Goal: Find specific page/section: Find specific page/section

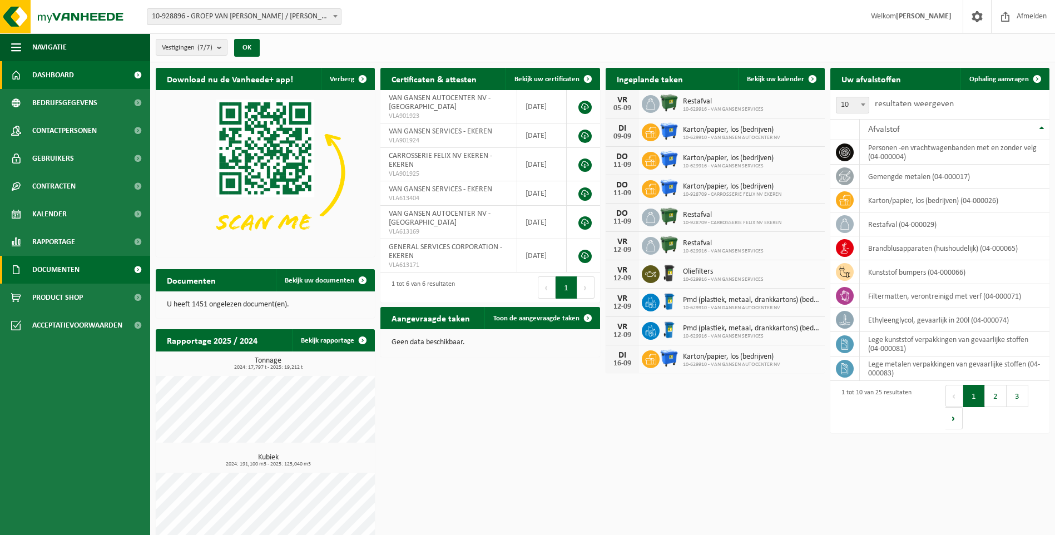
click at [99, 267] on link "Documenten" at bounding box center [75, 270] width 150 height 28
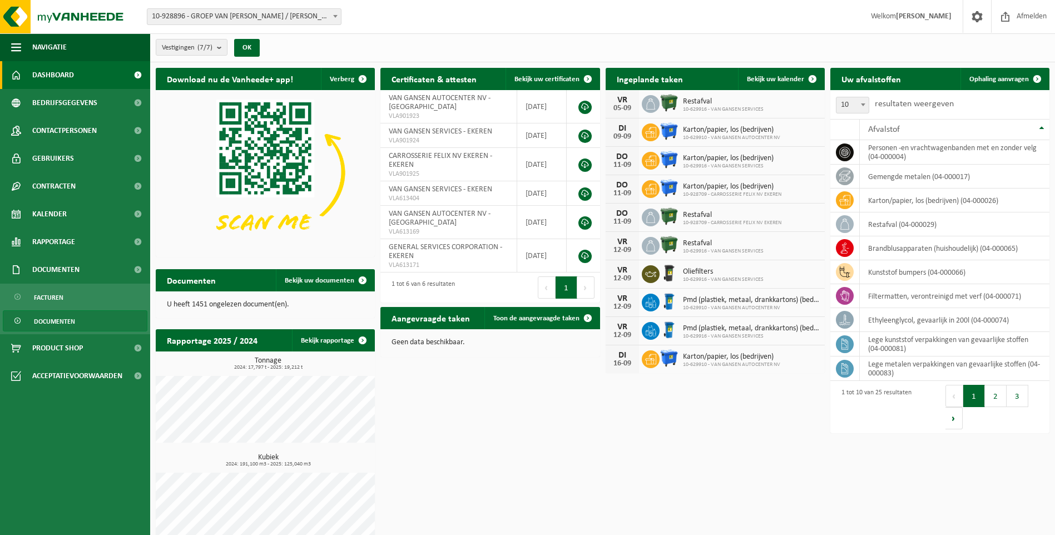
click at [58, 323] on span "Documenten" at bounding box center [54, 321] width 41 height 21
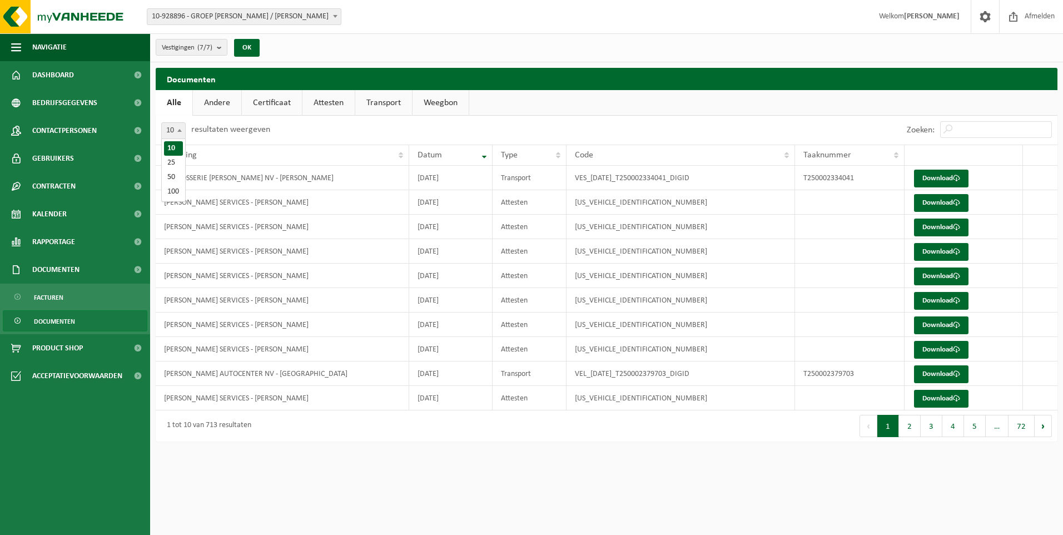
click at [176, 131] on span at bounding box center [179, 130] width 11 height 14
select select "100"
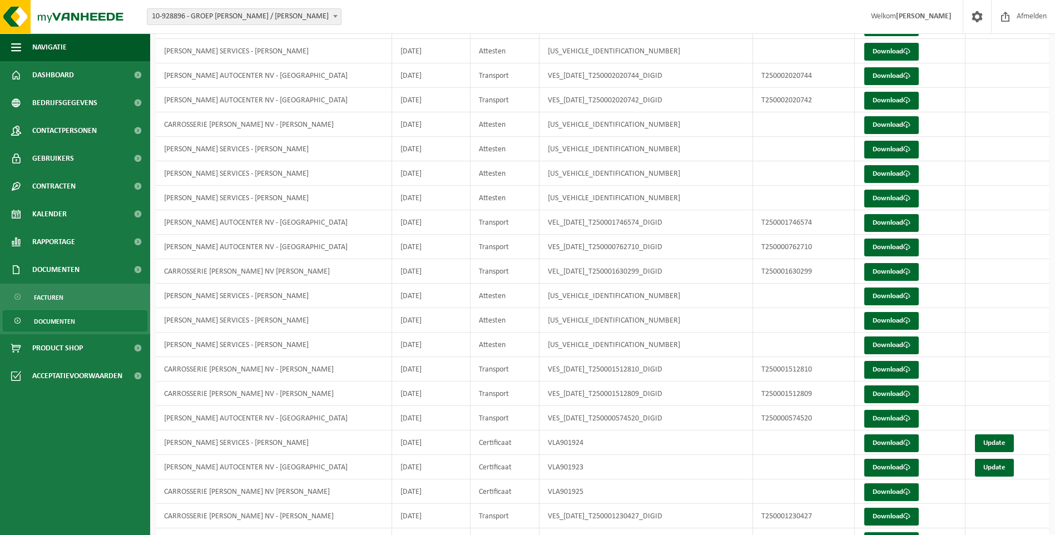
scroll to position [118, 0]
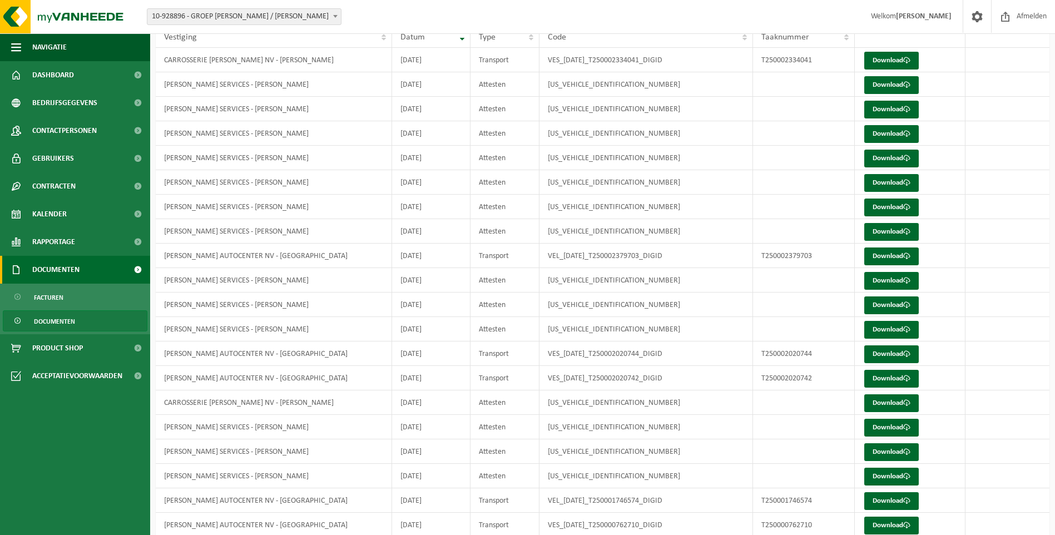
click at [87, 269] on link "Documenten" at bounding box center [75, 270] width 150 height 28
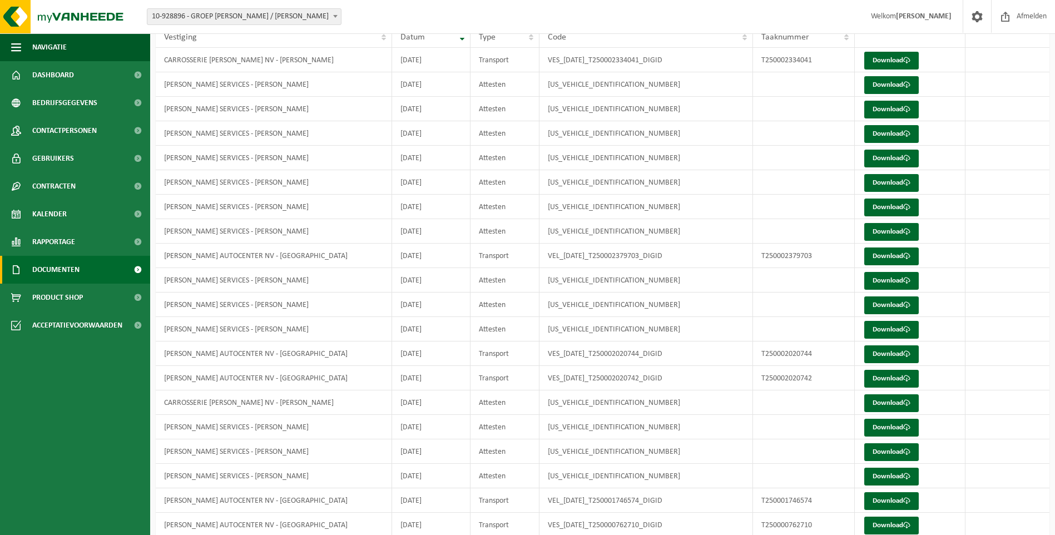
click at [87, 269] on link "Documenten" at bounding box center [75, 270] width 150 height 28
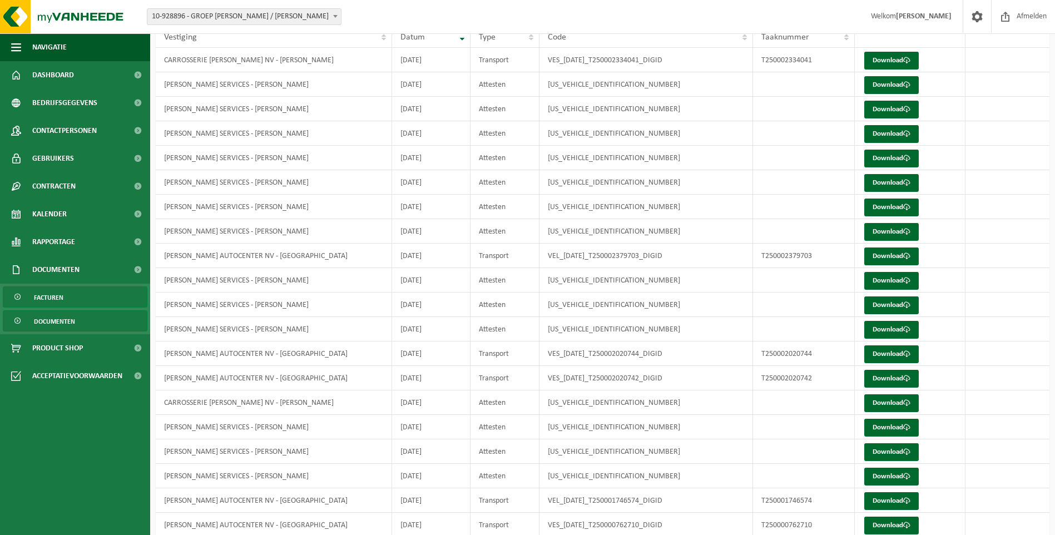
click at [55, 294] on span "Facturen" at bounding box center [48, 297] width 29 height 21
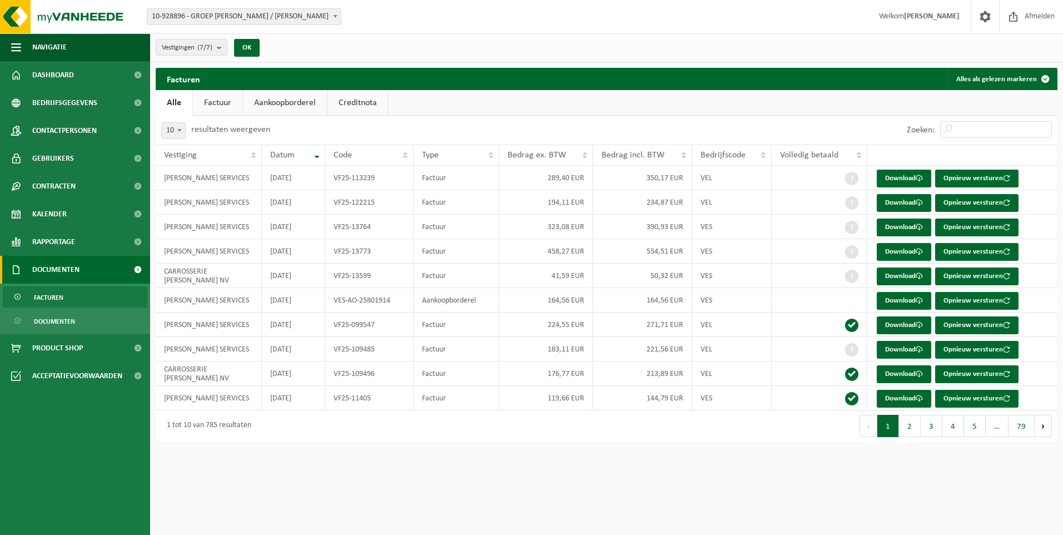
click at [269, 98] on link "Aankoopborderel" at bounding box center [285, 103] width 84 height 26
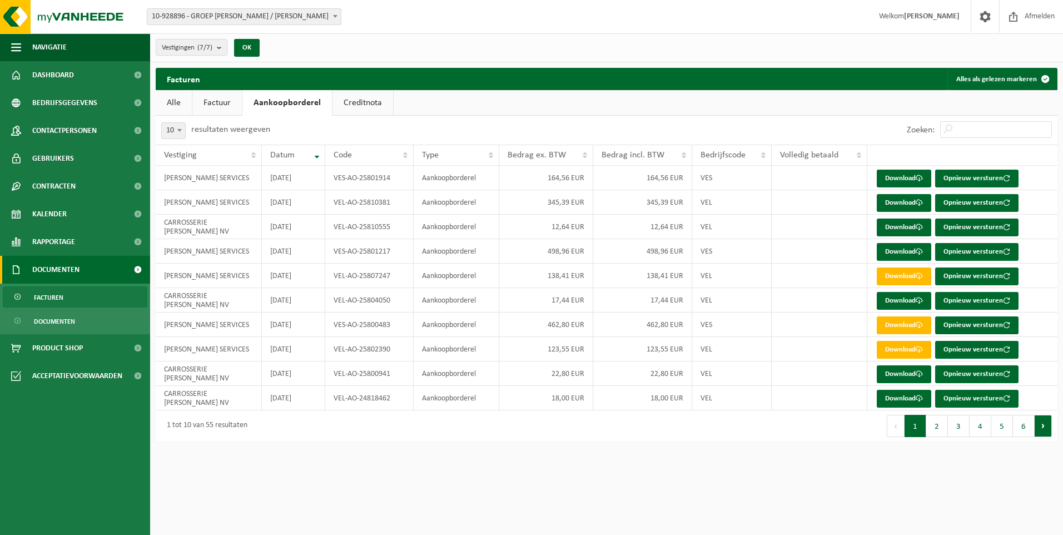
click at [1043, 426] on button "Volgende" at bounding box center [1043, 426] width 17 height 22
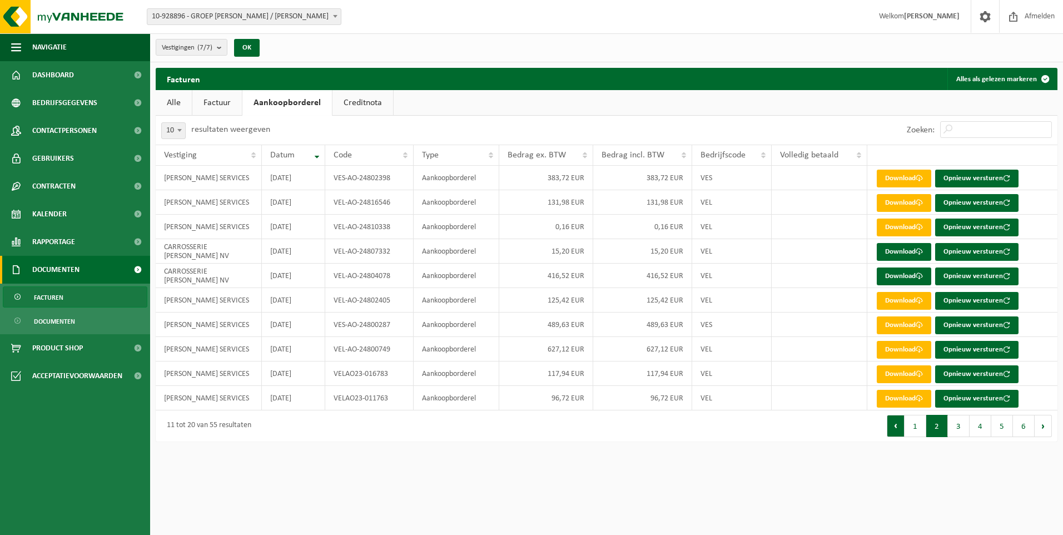
click at [898, 426] on button "Vorige" at bounding box center [896, 426] width 18 height 22
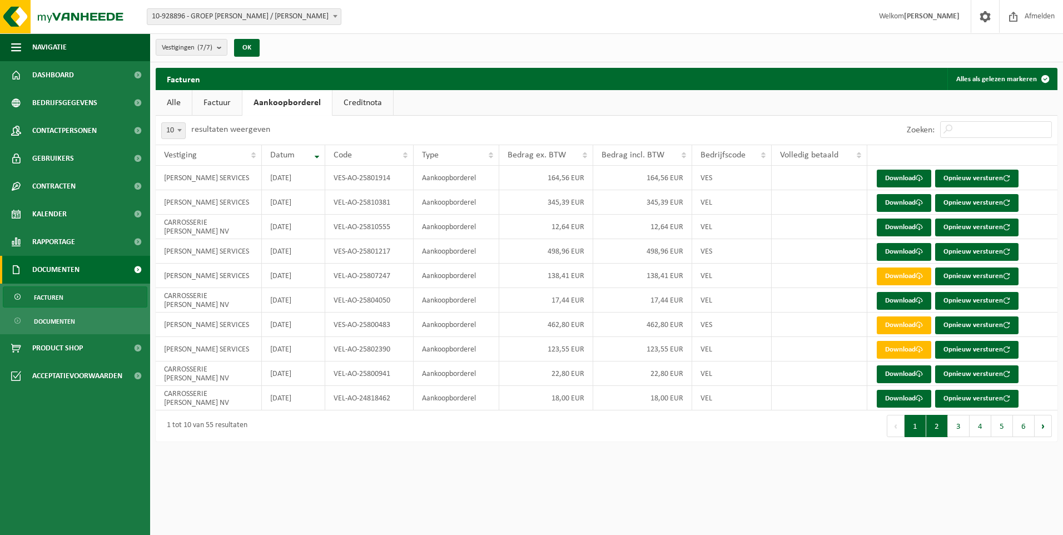
click at [936, 425] on button "2" at bounding box center [937, 426] width 22 height 22
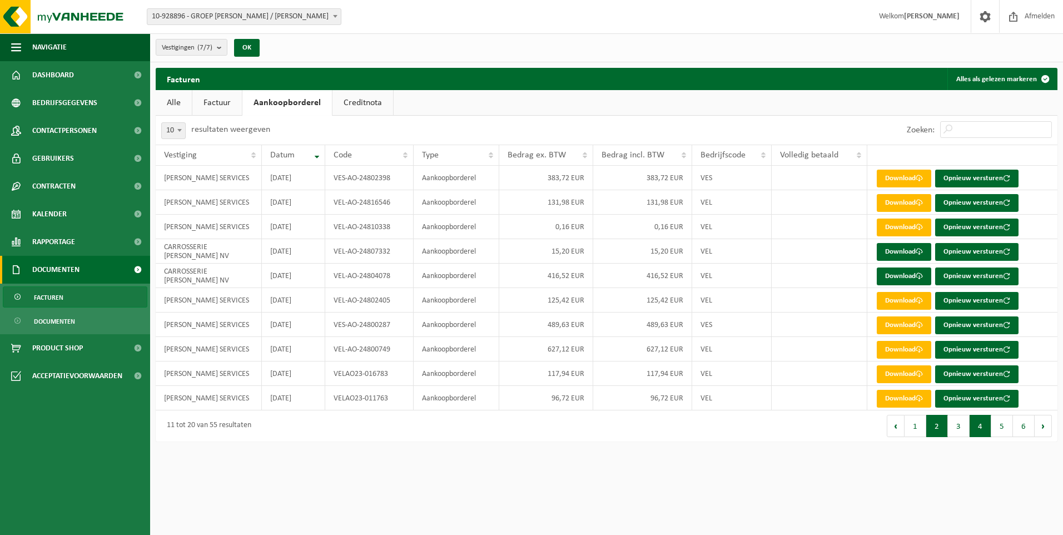
click at [975, 424] on button "4" at bounding box center [981, 426] width 22 height 22
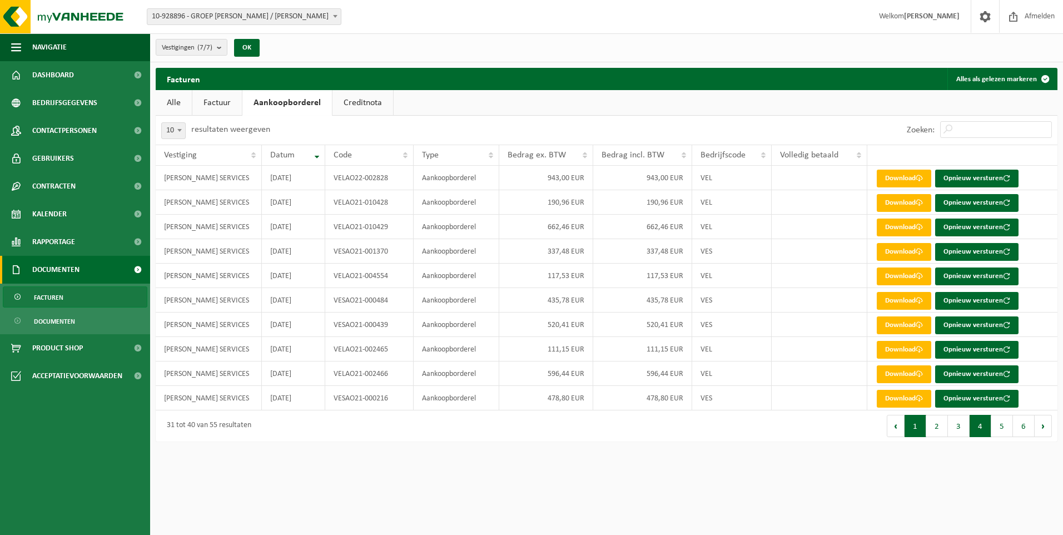
click at [919, 430] on button "1" at bounding box center [916, 426] width 22 height 22
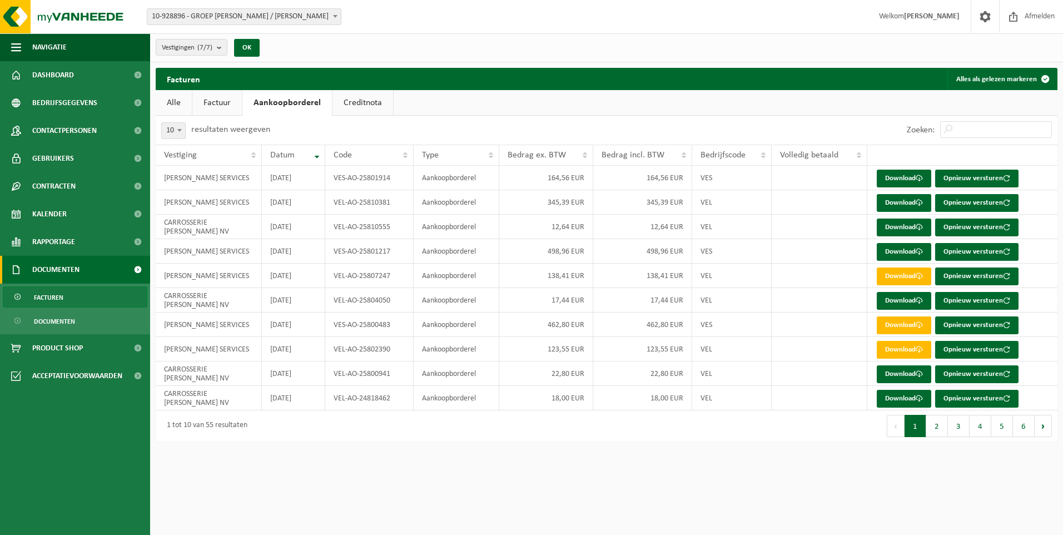
click at [221, 108] on link "Factuur" at bounding box center [216, 103] width 49 height 26
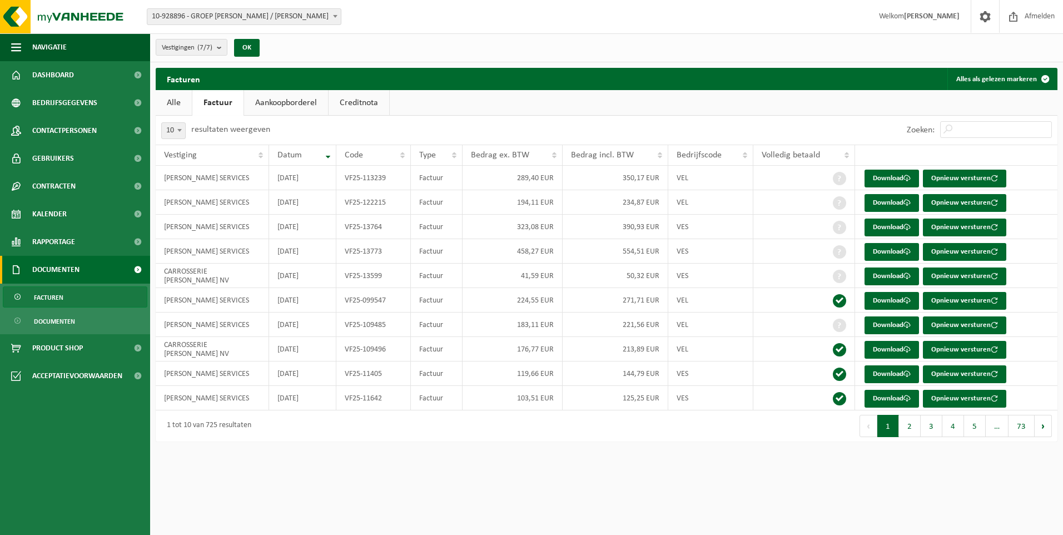
click at [343, 102] on link "Creditnota" at bounding box center [359, 103] width 61 height 26
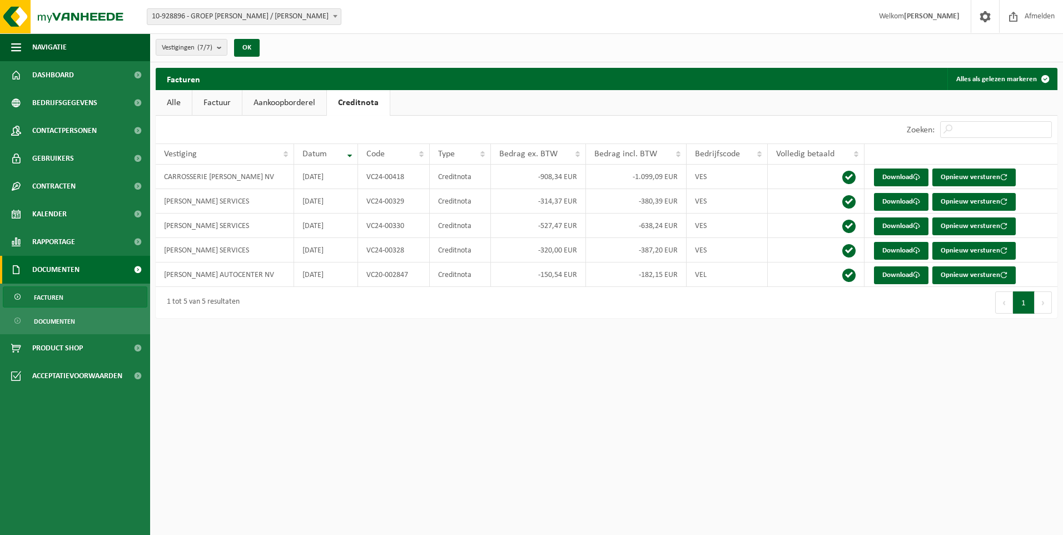
click at [264, 101] on link "Aankoopborderel" at bounding box center [284, 103] width 84 height 26
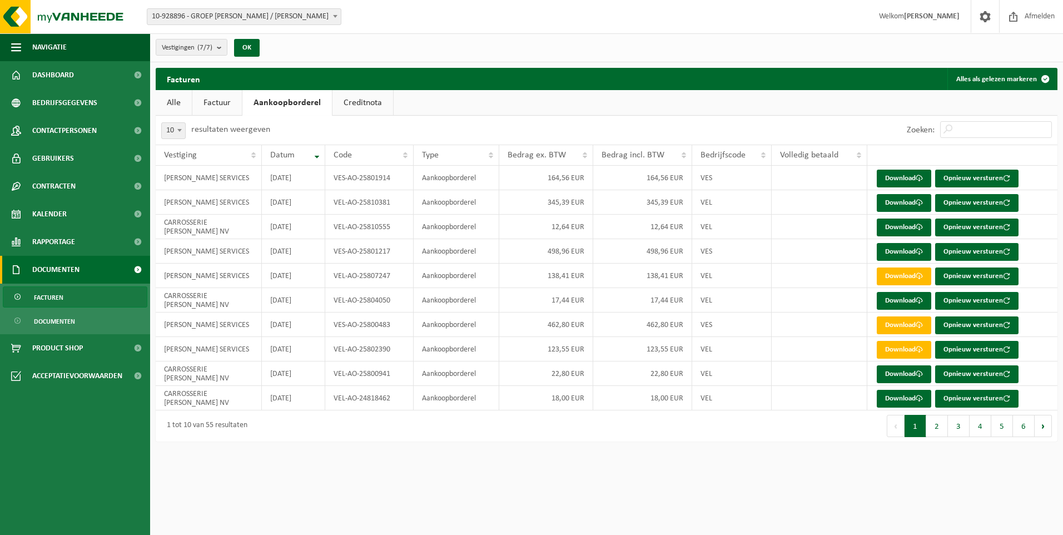
click at [221, 102] on link "Factuur" at bounding box center [216, 103] width 49 height 26
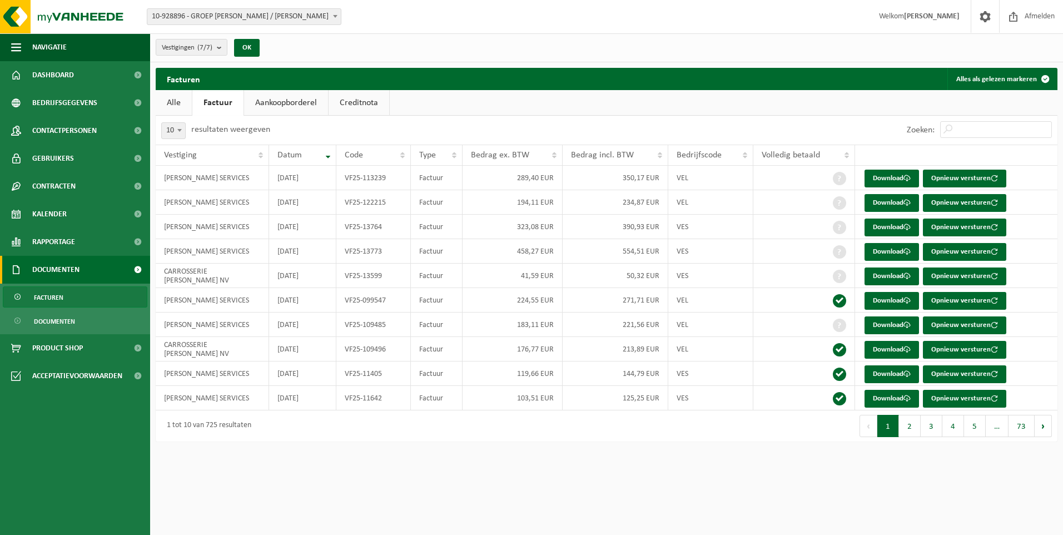
click at [180, 102] on link "Alle" at bounding box center [174, 103] width 36 height 26
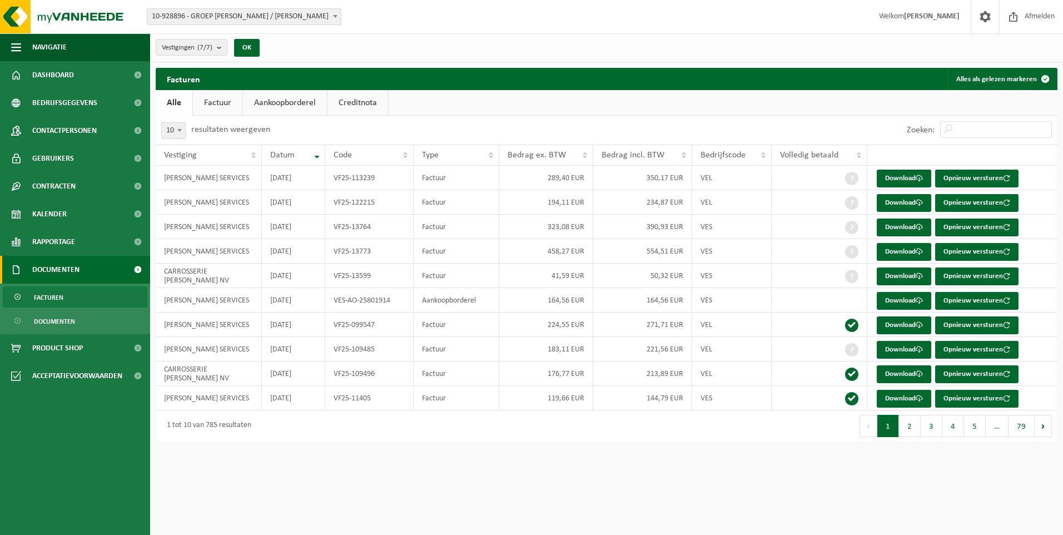
click at [272, 100] on link "Aankoopborderel" at bounding box center [285, 103] width 84 height 26
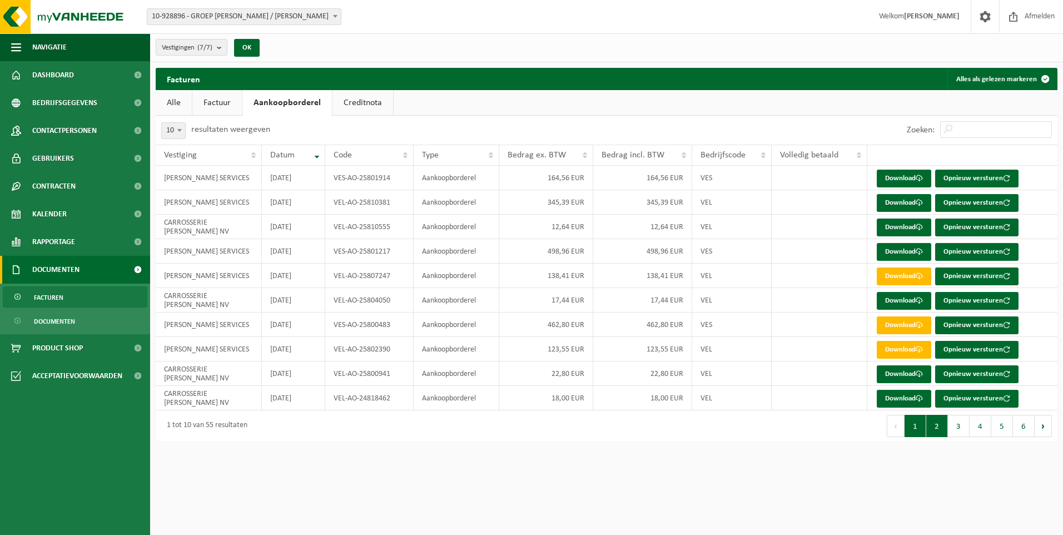
click at [941, 428] on button "2" at bounding box center [937, 426] width 22 height 22
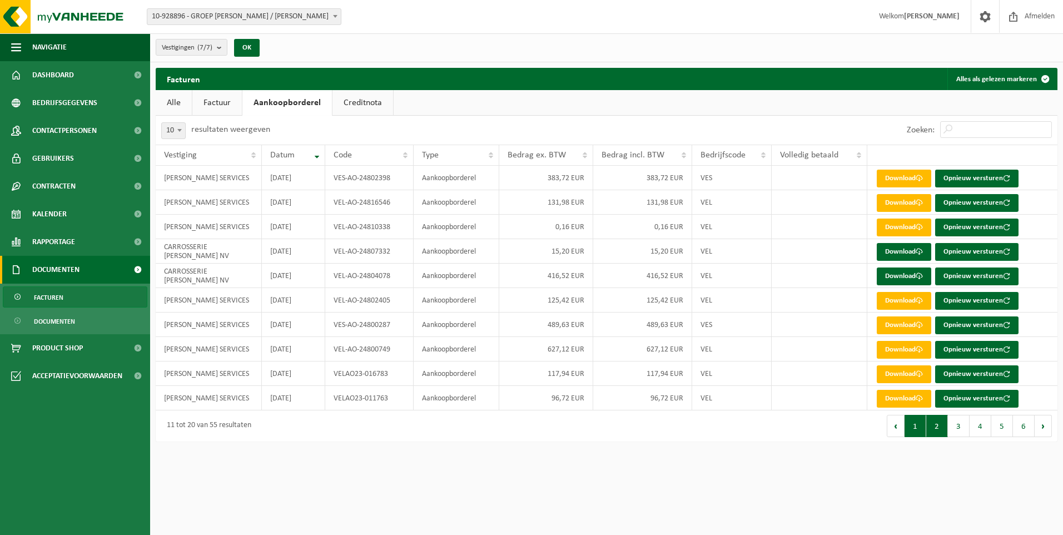
click at [916, 428] on button "1" at bounding box center [916, 426] width 22 height 22
